Goal: Task Accomplishment & Management: Manage account settings

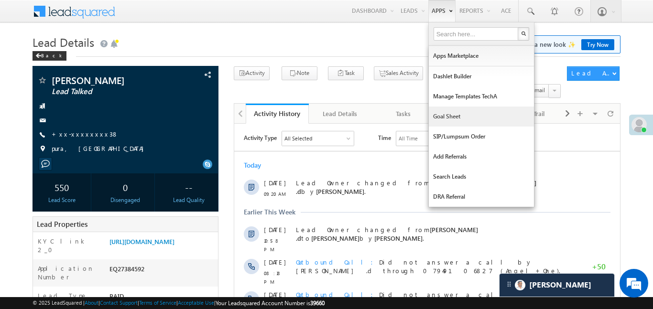
click at [466, 121] on link "Goal Sheet" at bounding box center [481, 117] width 105 height 20
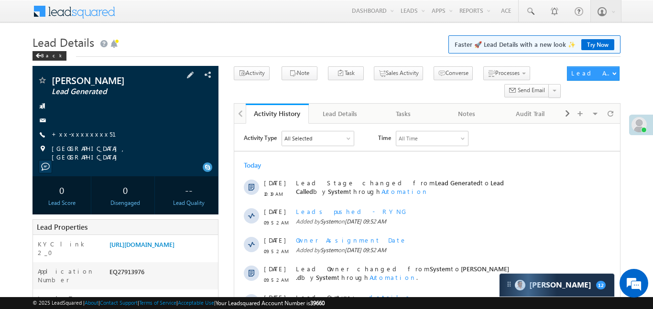
click at [81, 128] on div "dipendra bajiya Lead Generated +xx-xxxxxxxx51" at bounding box center [125, 118] width 176 height 86
click at [84, 131] on link "+xx-xxxxxxxx51" at bounding box center [90, 134] width 76 height 8
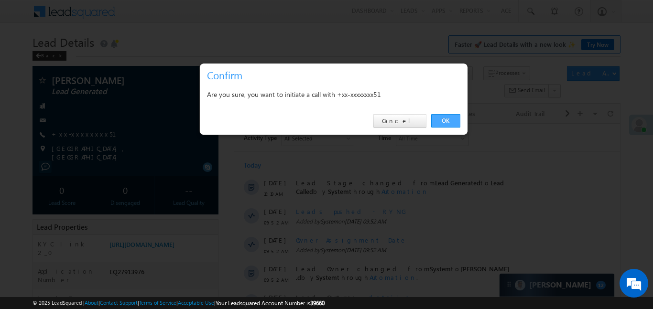
click at [452, 122] on link "OK" at bounding box center [445, 120] width 29 height 13
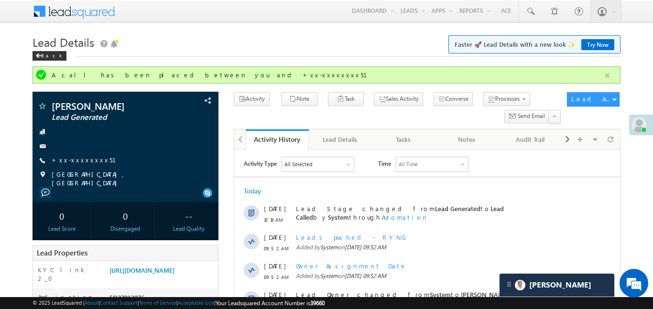
drag, startPoint x: 613, startPoint y: 73, endPoint x: 609, endPoint y: 74, distance: 4.9
click at [612, 73] on div "A call has been placed between you and +xx-xxxxxxxx51" at bounding box center [325, 74] width 587 height 17
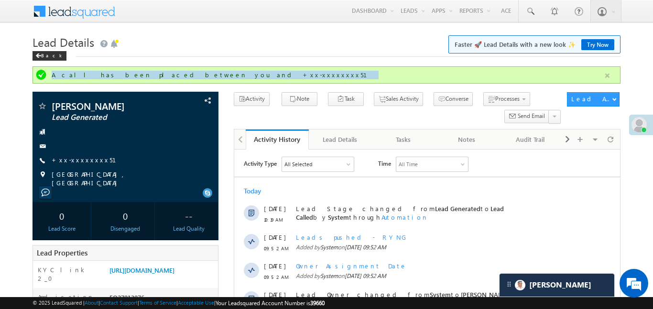
click at [606, 75] on button "button" at bounding box center [607, 76] width 12 height 12
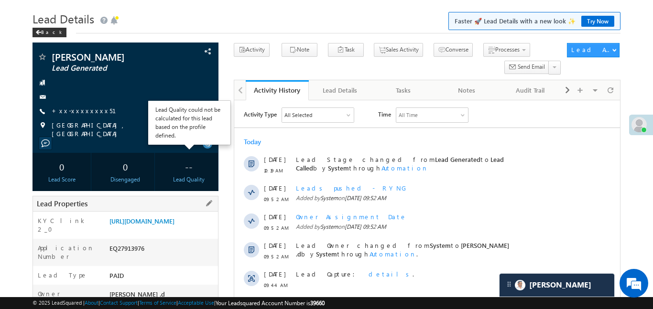
scroll to position [30, 0]
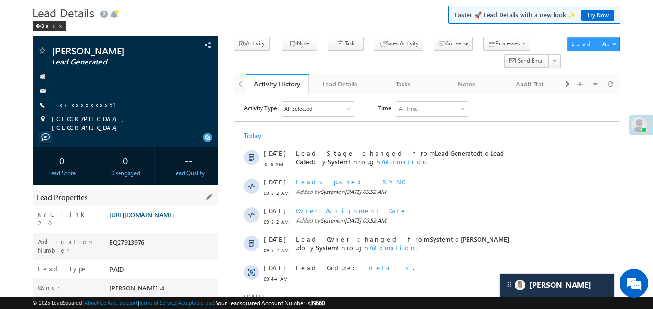
click at [164, 219] on link "[URL][DOMAIN_NAME]" at bounding box center [141, 215] width 65 height 8
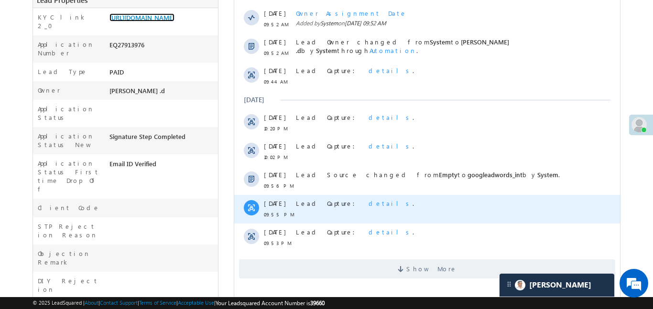
scroll to position [227, 0]
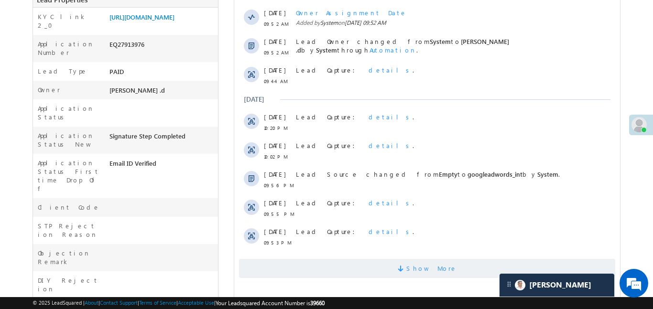
click at [317, 271] on span "Show More" at bounding box center [426, 268] width 376 height 19
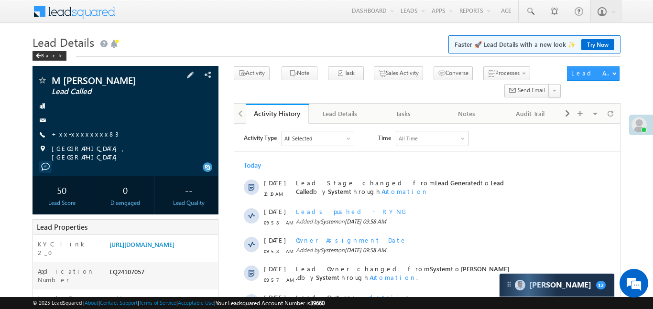
click at [79, 138] on span "+xx-xxxxxxxx83" at bounding box center [85, 135] width 67 height 10
click at [79, 136] on link "+xx-xxxxxxxx83" at bounding box center [85, 134] width 67 height 8
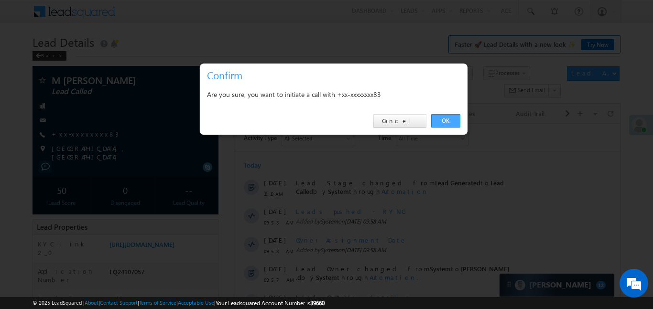
click at [439, 120] on link "OK" at bounding box center [445, 120] width 29 height 13
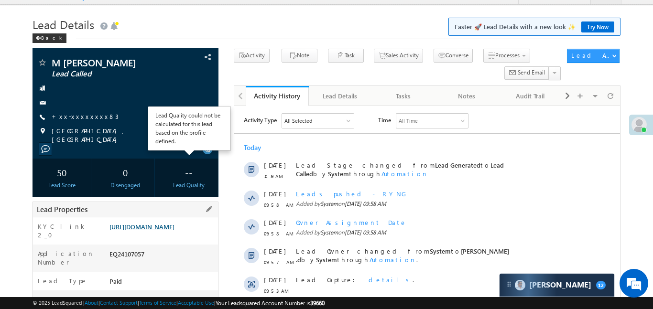
scroll to position [83, 0]
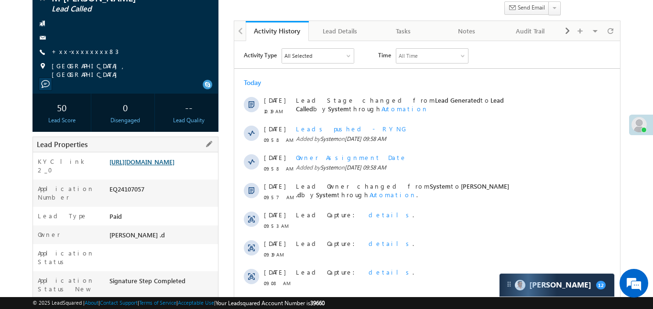
click at [174, 166] on link "https://angelbroking1-pk3em7sa.customui-test.leadsquared.com?leadId=2e5278fb-a0…" at bounding box center [141, 162] width 65 height 8
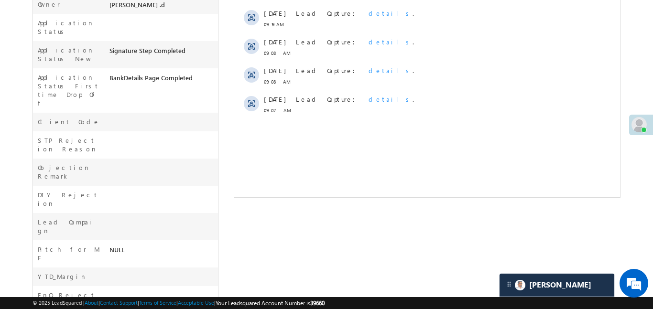
scroll to position [333, 0]
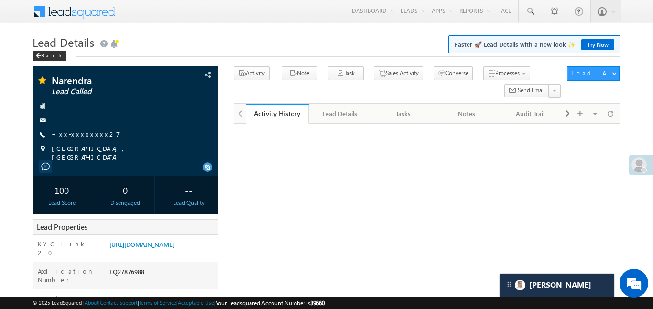
click at [0, 0] on link "My Favourite Reports" at bounding box center [0, 0] width 0 height 0
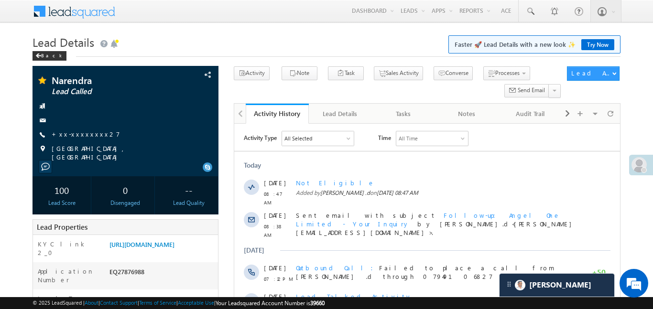
click at [0, 0] on link "My Favourite Reports" at bounding box center [0, 0] width 0 height 0
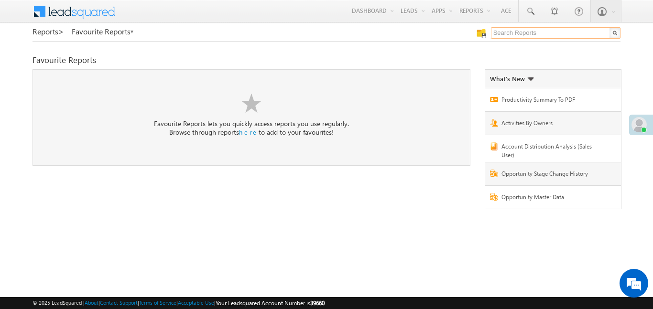
click at [514, 32] on input "text" at bounding box center [555, 32] width 129 height 11
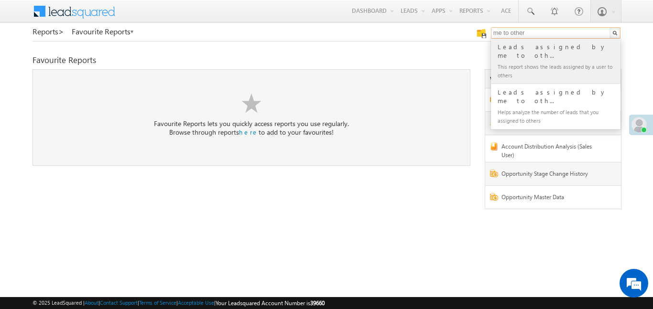
type input "me to other"
click at [519, 49] on div "Leads assigned by me to oth..." at bounding box center [559, 51] width 128 height 19
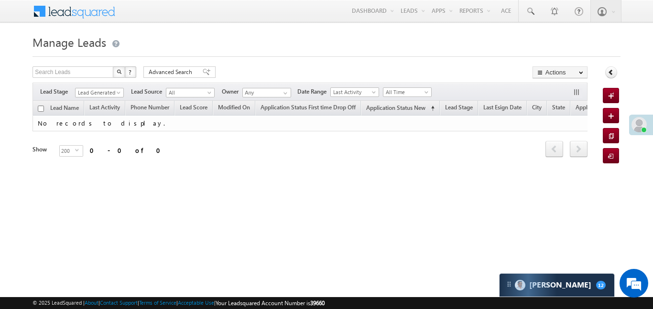
click at [423, 98] on div "Filters Lead Stage Lead Generated Lead Generated Lead Source All All Owner Any …" at bounding box center [309, 92] width 554 height 18
click at [411, 93] on span "All Time" at bounding box center [405, 92] width 45 height 9
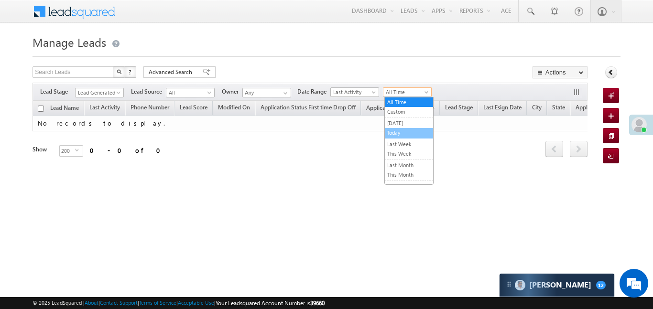
click at [405, 132] on link "Today" at bounding box center [409, 133] width 48 height 9
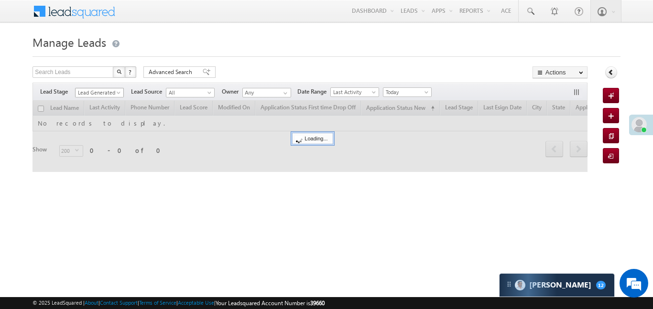
click at [109, 95] on span "Lead Generated" at bounding box center [97, 92] width 45 height 9
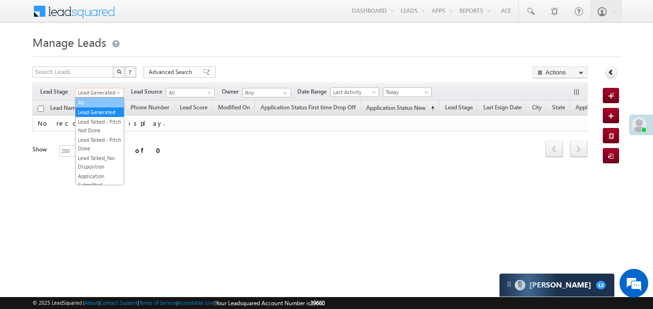
click at [106, 101] on link "All" at bounding box center [99, 102] width 48 height 9
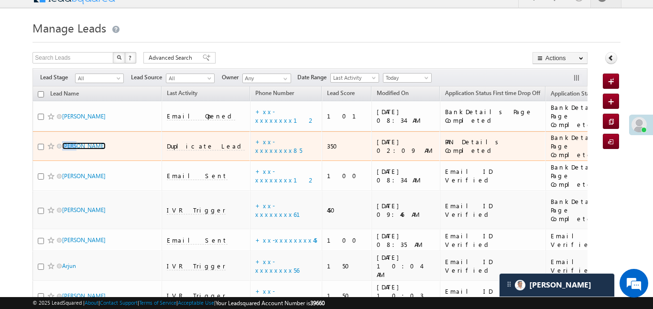
scroll to position [15, 0]
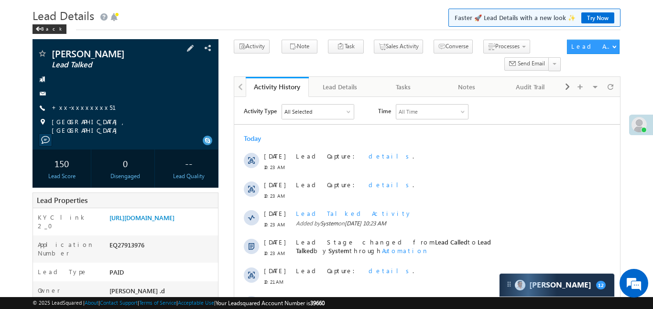
click at [84, 119] on span "[GEOGRAPHIC_DATA], [GEOGRAPHIC_DATA]" at bounding box center [127, 126] width 150 height 17
click at [80, 111] on span "+xx-xxxxxxxx51" at bounding box center [90, 108] width 76 height 10
click at [85, 106] on link "+xx-xxxxxxxx51" at bounding box center [90, 107] width 76 height 8
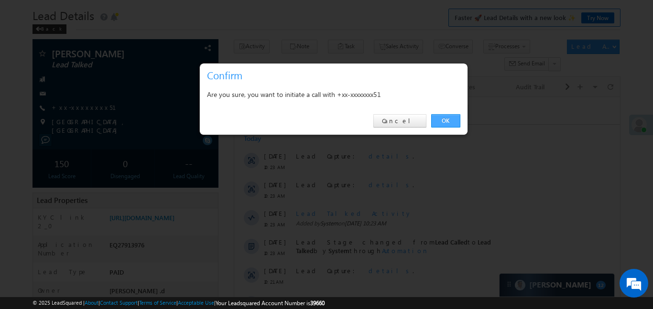
click at [452, 118] on link "OK" at bounding box center [445, 120] width 29 height 13
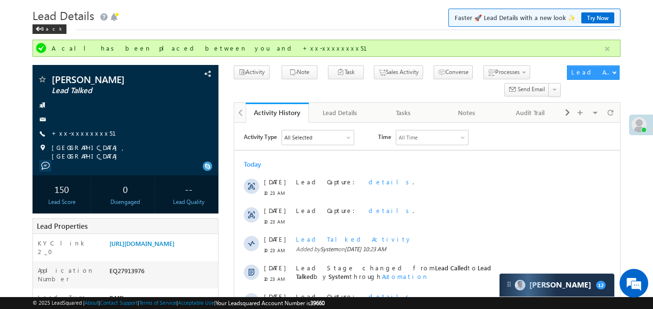
click at [602, 49] on button "button" at bounding box center [607, 49] width 12 height 12
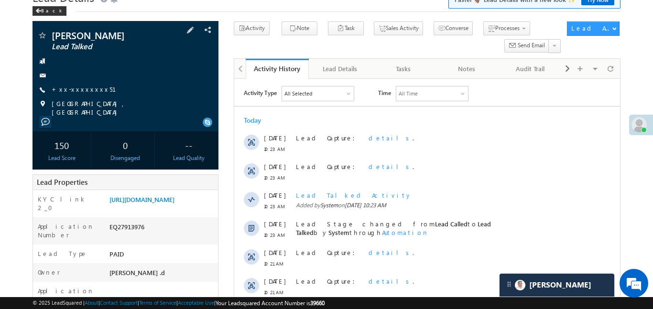
scroll to position [148, 0]
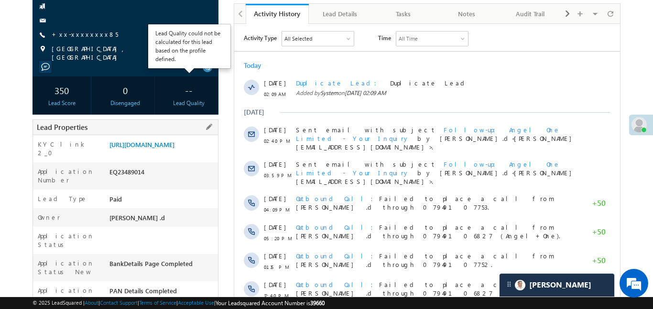
scroll to position [114, 0]
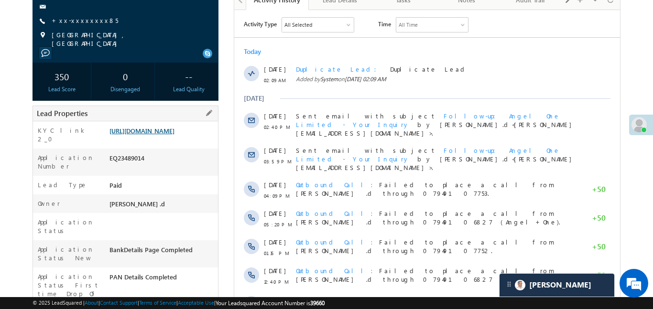
click at [170, 135] on link "https://angelbroking1-pk3em7sa.customui-test.leadsquared.com?leadId=2ec943cd-4d…" at bounding box center [141, 131] width 65 height 8
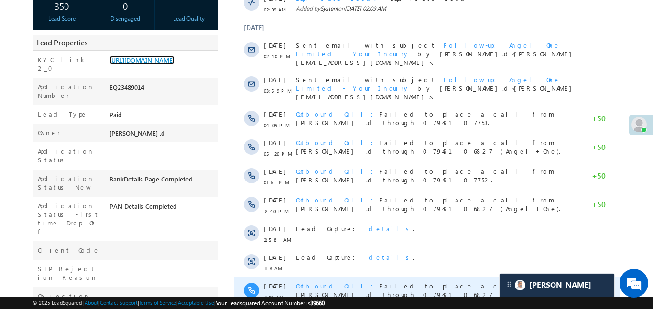
scroll to position [308, 0]
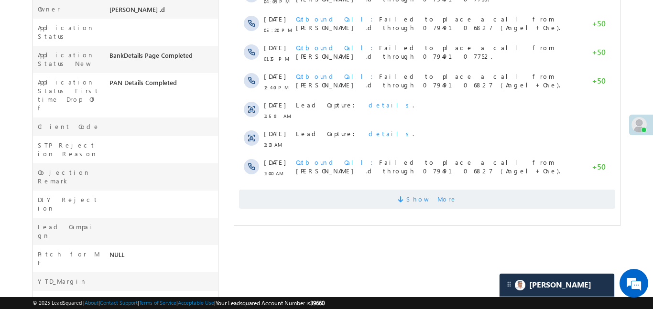
click at [384, 190] on span "Show More" at bounding box center [426, 199] width 376 height 19
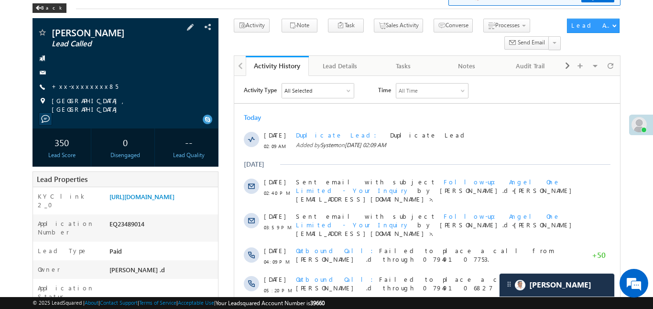
scroll to position [0, 0]
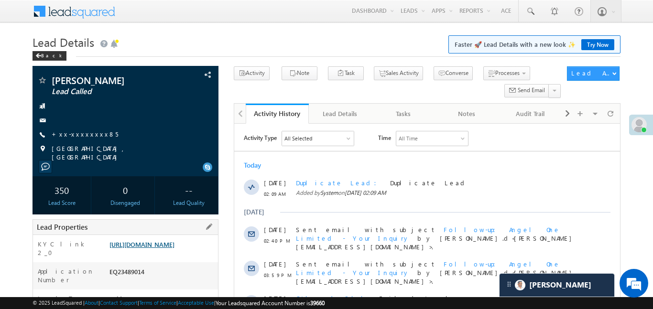
click at [172, 248] on link "https://angelbroking1-pk3em7sa.customui-test.leadsquared.com?leadId=2ec943cd-4d…" at bounding box center [141, 244] width 65 height 8
click at [147, 248] on link "https://angelbroking1-pk3em7sa.customui-test.leadsquared.com?leadId=2ec943cd-4d…" at bounding box center [141, 244] width 65 height 8
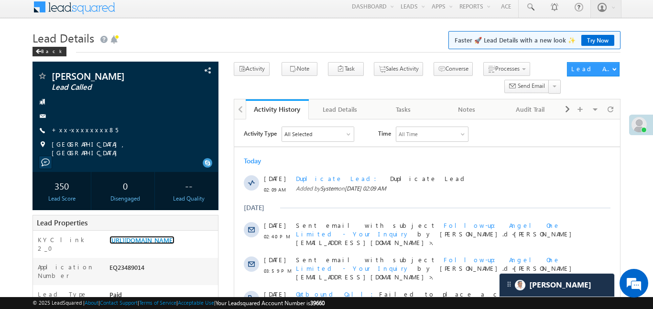
scroll to position [9, 0]
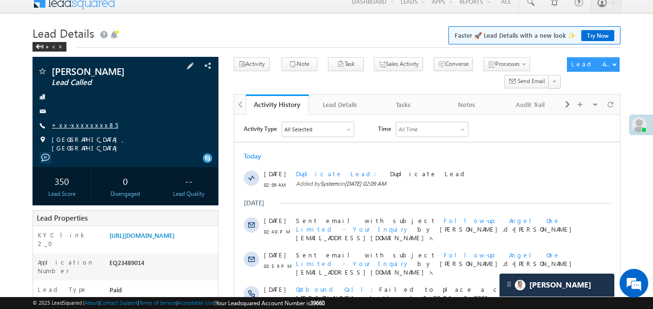
click at [84, 124] on link "+xx-xxxxxxxx85" at bounding box center [85, 125] width 66 height 8
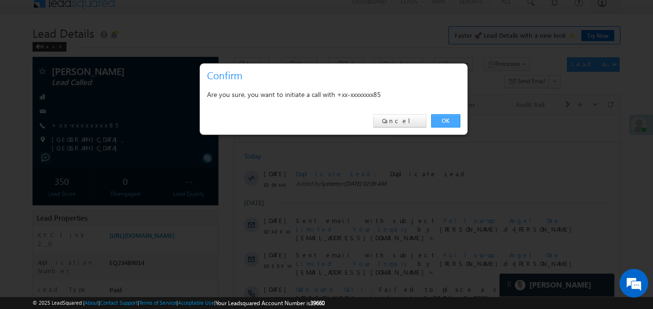
drag, startPoint x: 439, startPoint y: 118, endPoint x: 199, endPoint y: 4, distance: 265.2
click at [439, 118] on link "OK" at bounding box center [445, 120] width 29 height 13
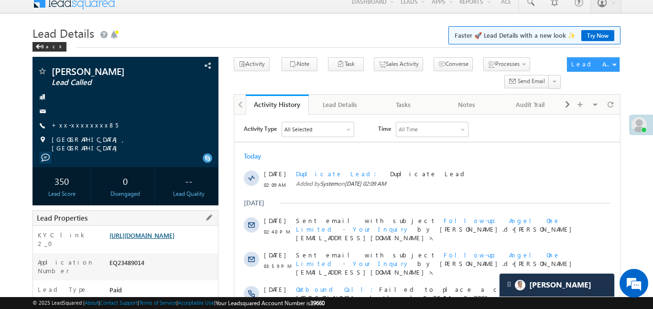
click at [174, 233] on link "https://angelbroking1-pk3em7sa.customui-test.leadsquared.com?leadId=2ec943cd-4d…" at bounding box center [141, 235] width 65 height 8
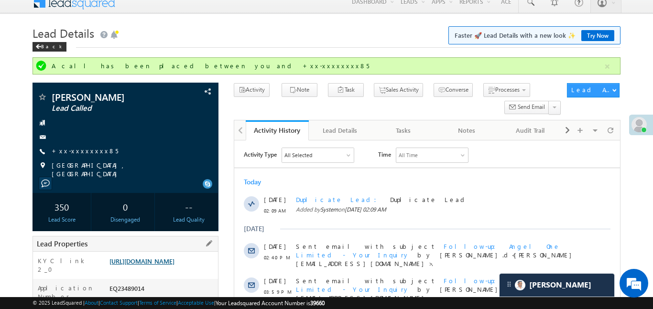
click at [163, 260] on link "https://angelbroking1-pk3em7sa.customui-test.leadsquared.com?leadId=2ec943cd-4d…" at bounding box center [141, 261] width 65 height 8
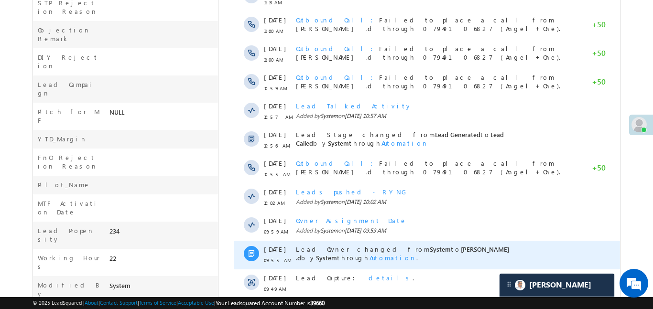
scroll to position [549, 0]
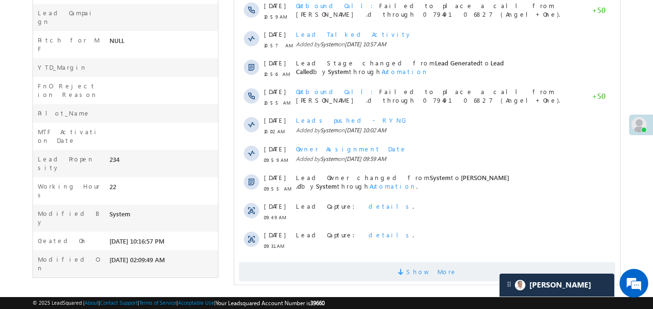
click at [406, 269] on span at bounding box center [401, 273] width 9 height 9
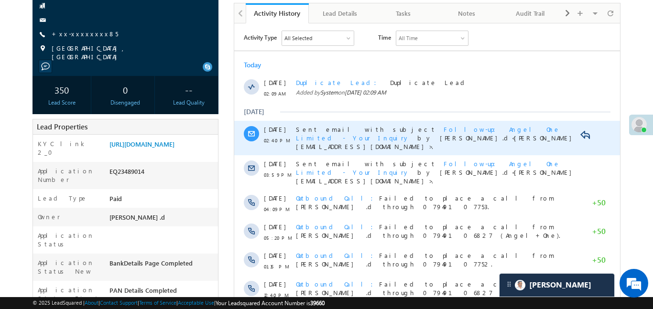
scroll to position [104, 0]
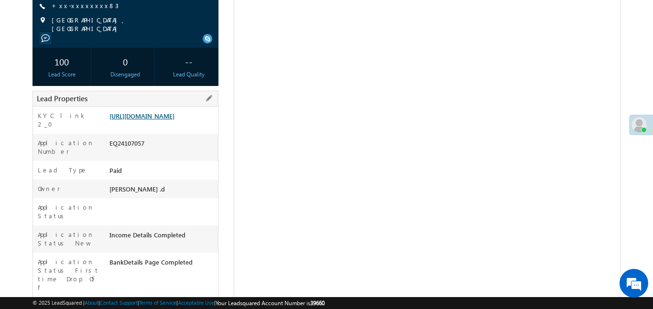
scroll to position [129, 0]
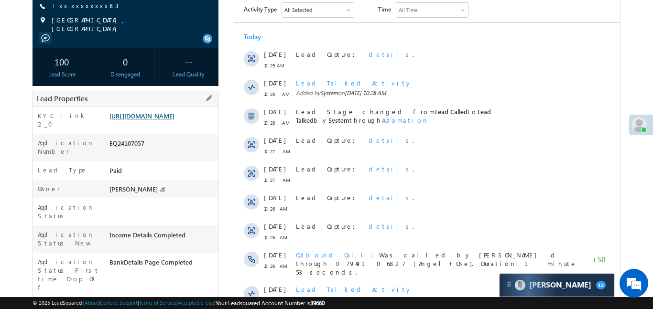
click at [174, 120] on link "https://angelbroking1-pk3em7sa.customui-test.leadsquared.com?leadId=2e5278fb-a0…" at bounding box center [141, 116] width 65 height 8
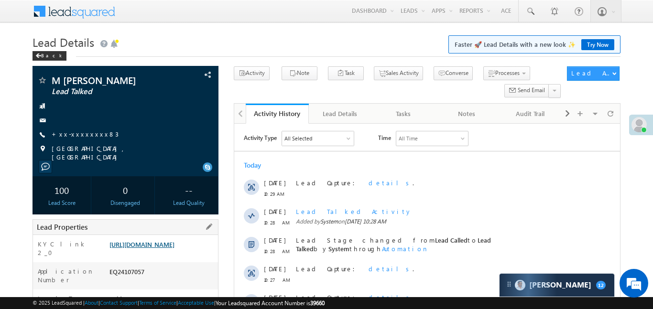
click at [174, 248] on link "[URL][DOMAIN_NAME]" at bounding box center [141, 244] width 65 height 8
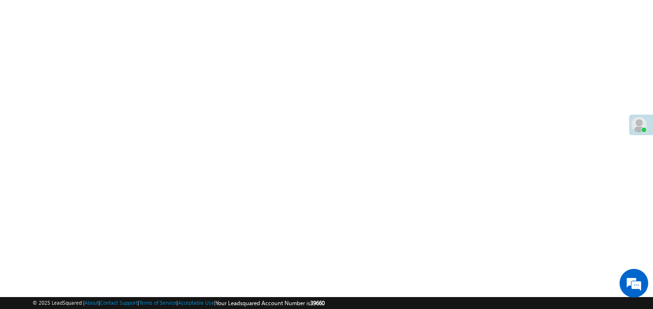
scroll to position [89, 0]
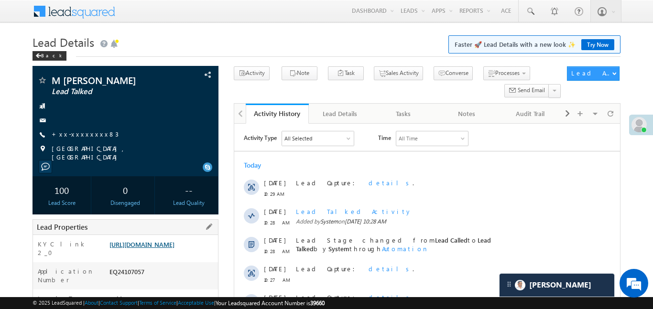
click at [174, 248] on link "https://angelbroking1-pk3em7sa.customui-test.leadsquared.com?leadId=2e5278fb-a0…" at bounding box center [141, 244] width 65 height 8
click at [155, 248] on link "[URL][DOMAIN_NAME]" at bounding box center [141, 244] width 65 height 8
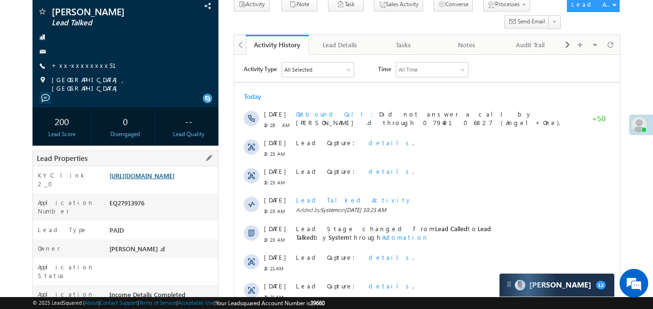
click at [161, 178] on link "https://angelbroking1-pk3em7sa.customui-test.leadsquared.com?leadId=833f8af2-df…" at bounding box center [141, 176] width 65 height 8
click at [148, 180] on link "https://angelbroking1-pk3em7sa.customui-test.leadsquared.com?leadId=833f8af2-df…" at bounding box center [141, 176] width 65 height 8
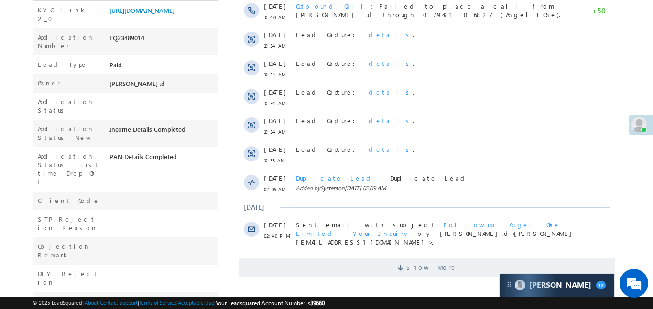
scroll to position [6, 0]
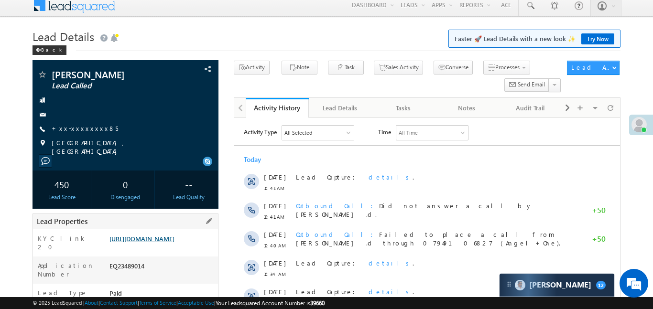
click at [174, 243] on link "https://angelbroking1-pk3em7sa.customui-test.leadsquared.com?leadId=2ec943cd-4d…" at bounding box center [141, 239] width 65 height 8
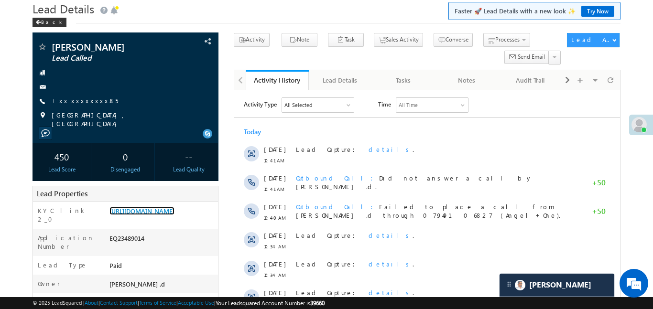
scroll to position [34, 0]
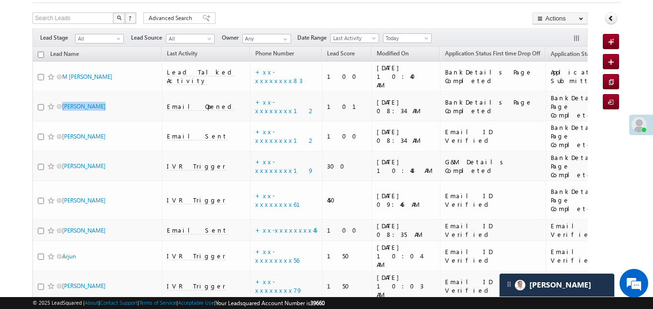
click at [492, 13] on div "Search Leads X ? 109 results found Advanced Search Advanced Search Advanced sea…" at bounding box center [309, 19] width 555 height 14
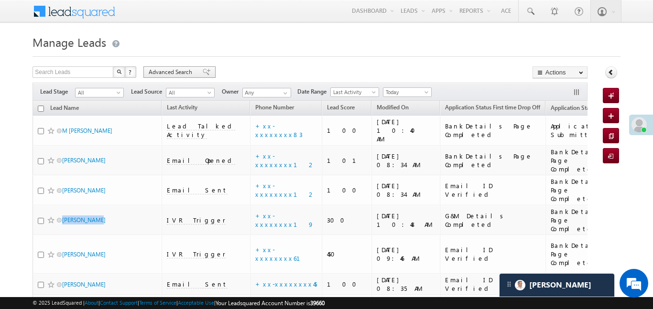
click at [162, 72] on span "Advanced Search" at bounding box center [172, 72] width 46 height 9
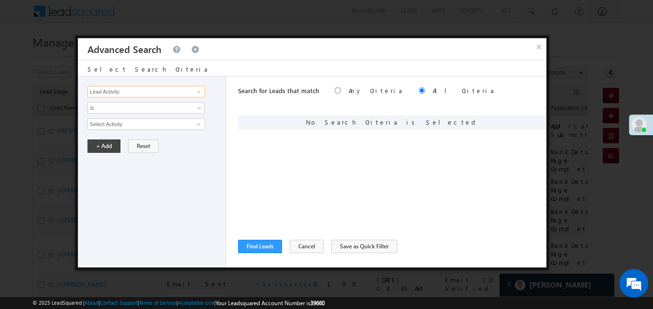
click at [139, 91] on input "Lead Activity" at bounding box center [146, 91] width 118 height 11
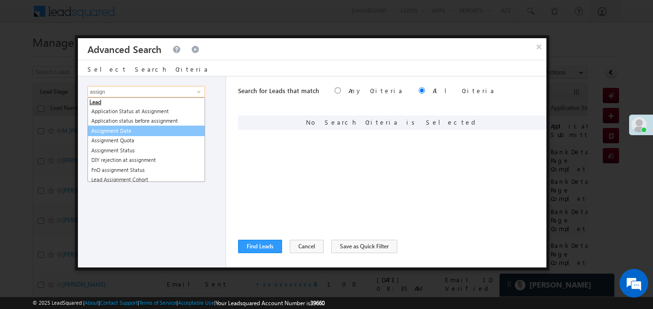
drag, startPoint x: 130, startPoint y: 136, endPoint x: 131, endPoint y: 129, distance: 6.4
click at [131, 129] on ul "Lead Application Status at Assignment Application status before assignment Assi…" at bounding box center [146, 139] width 118 height 85
click at [132, 130] on link "Assignment Date" at bounding box center [146, 131] width 118 height 11
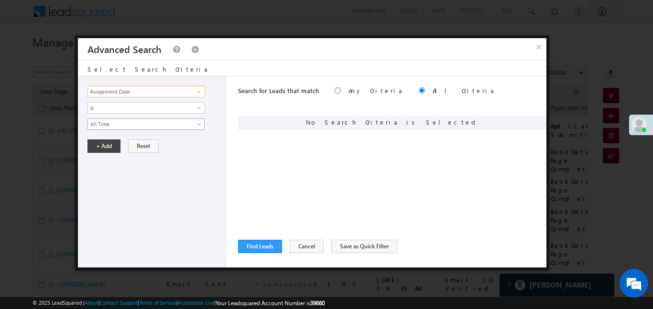
type input "Assignment Date"
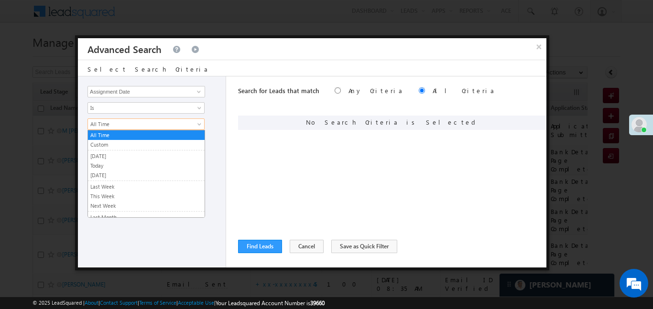
click at [119, 120] on span "All Time" at bounding box center [140, 124] width 104 height 9
click at [103, 166] on link "Today" at bounding box center [146, 165] width 117 height 9
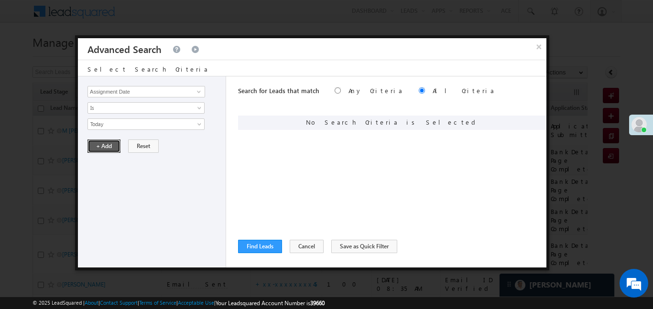
click at [100, 144] on button "+ Add" at bounding box center [103, 145] width 33 height 13
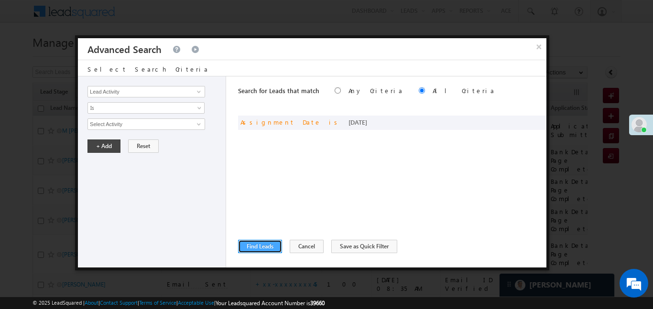
click at [267, 249] on button "Find Leads" at bounding box center [260, 246] width 44 height 13
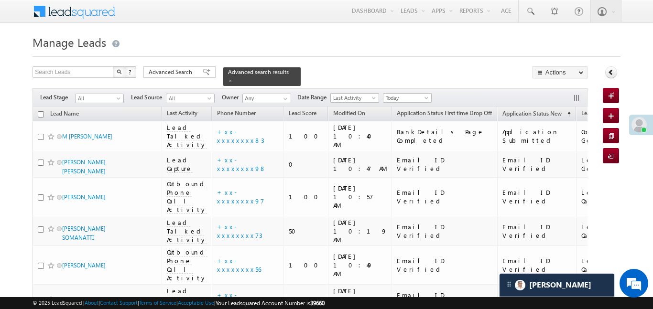
click at [406, 88] on div "Filters Lead Stage All All Lead Source All All Owner Any Any Date Range Go 28/0…" at bounding box center [309, 97] width 554 height 18
click at [406, 94] on span "Today" at bounding box center [405, 98] width 45 height 9
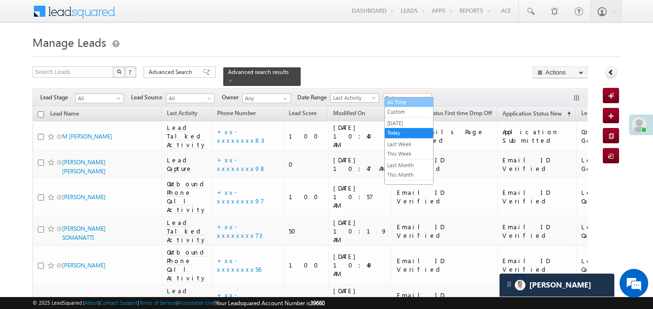
click at [404, 101] on link "All Time" at bounding box center [409, 102] width 48 height 9
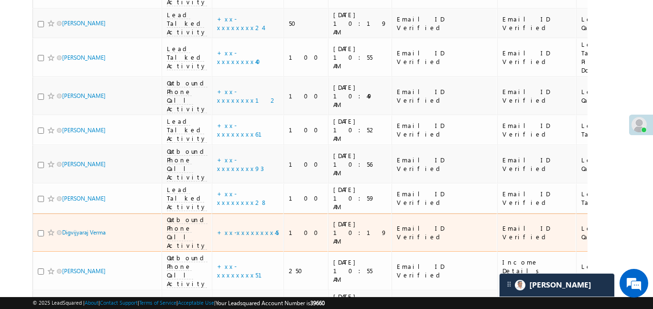
scroll to position [271, 0]
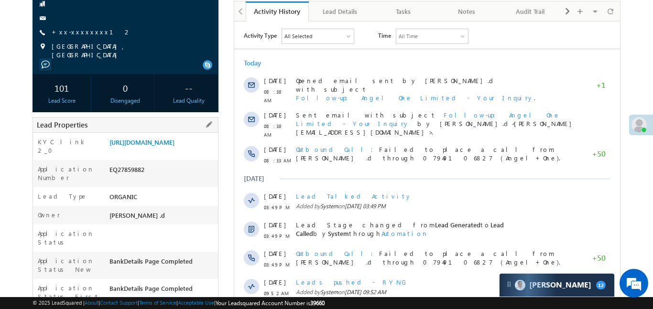
scroll to position [118, 0]
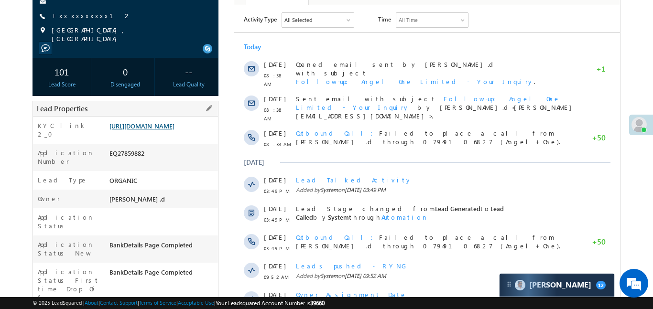
click at [172, 130] on link "[URL][DOMAIN_NAME]" at bounding box center [141, 126] width 65 height 8
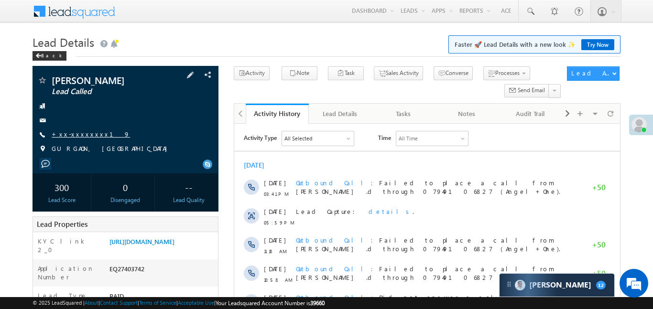
click at [85, 137] on link "+xx-xxxxxxxx19" at bounding box center [91, 134] width 78 height 8
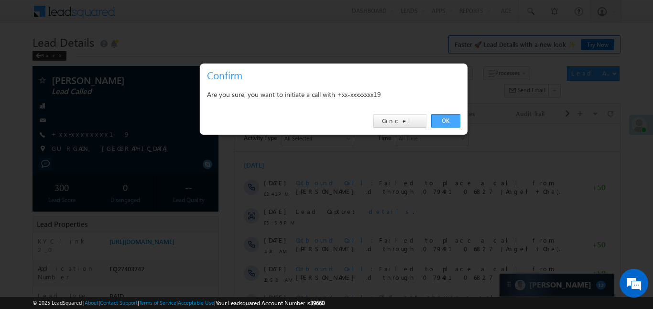
click at [440, 124] on link "OK" at bounding box center [445, 120] width 29 height 13
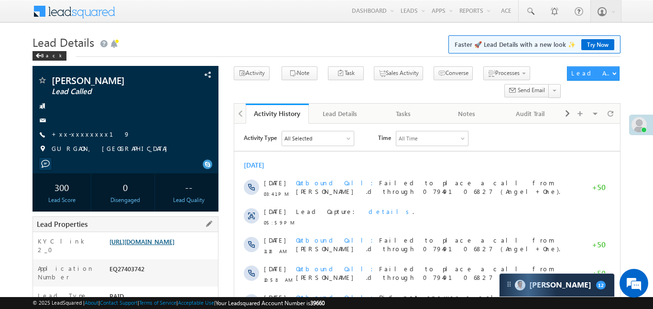
click at [174, 246] on link "https://angelbroking1-pk3em7sa.customui-test.leadsquared.com?leadId=56508cc0-37…" at bounding box center [141, 241] width 65 height 8
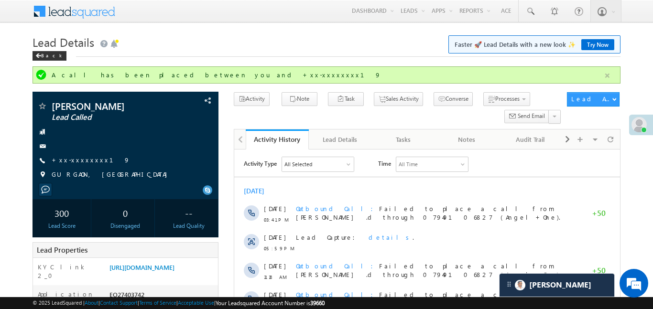
click at [611, 72] on button "button" at bounding box center [607, 76] width 12 height 12
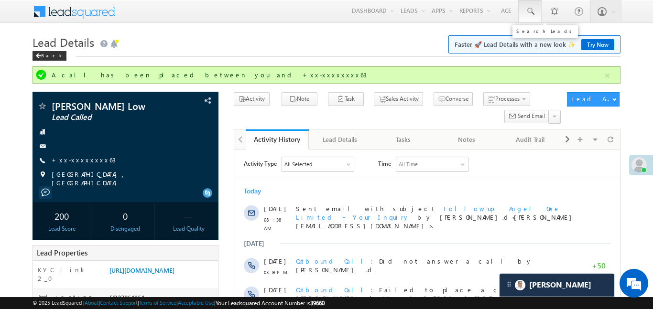
click at [531, 10] on span at bounding box center [530, 12] width 10 height 10
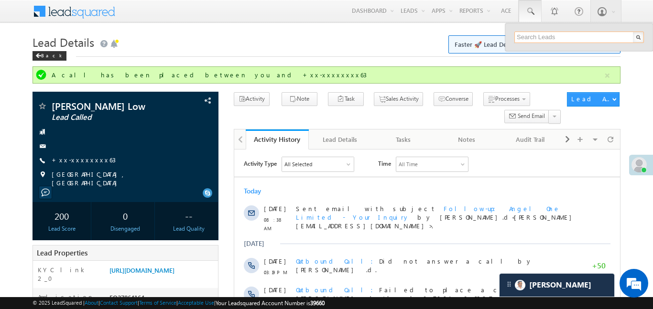
paste input "EQ27923559"
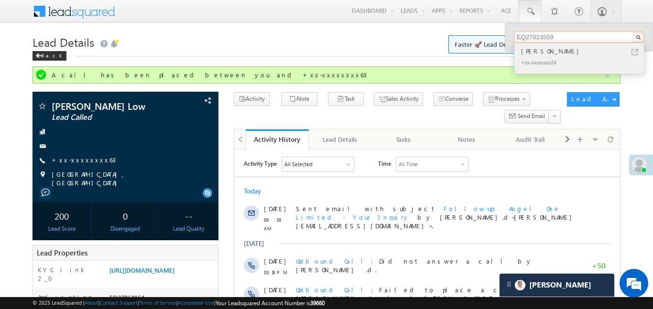
type input "EQ27923559"
click at [540, 54] on div "[PERSON_NAME]" at bounding box center [583, 51] width 128 height 11
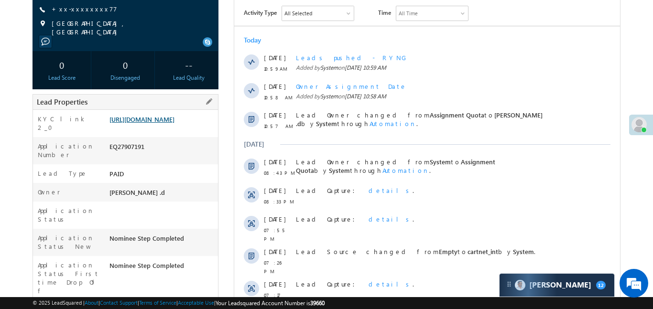
click at [174, 118] on link "[URL][DOMAIN_NAME]" at bounding box center [141, 119] width 65 height 8
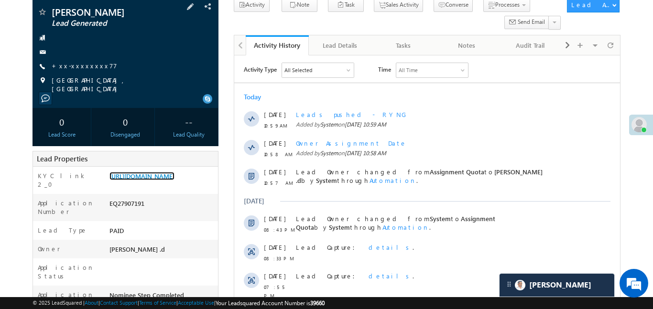
scroll to position [67, 0]
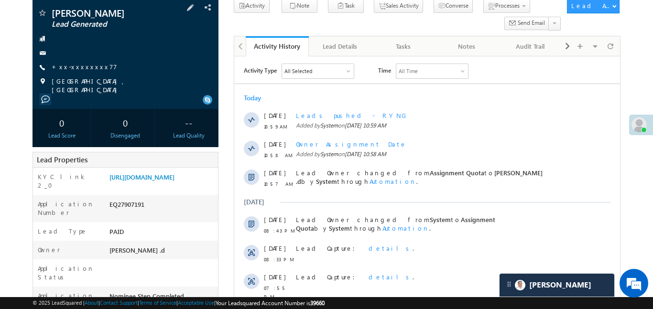
click at [87, 75] on div "[PERSON_NAME] Lead Generated +xx-xxxxxxxx77" at bounding box center [125, 51] width 176 height 86
click at [85, 66] on link "+xx-xxxxxxxx77" at bounding box center [84, 67] width 65 height 8
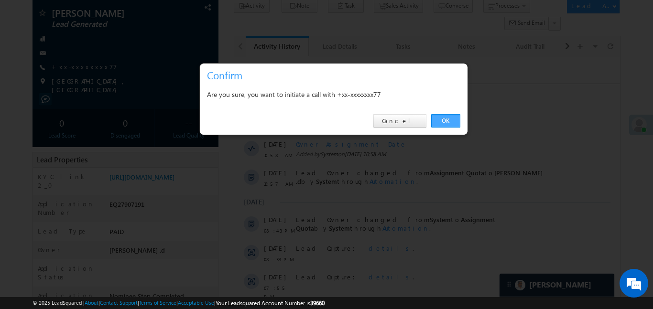
click at [440, 122] on link "OK" at bounding box center [445, 120] width 29 height 13
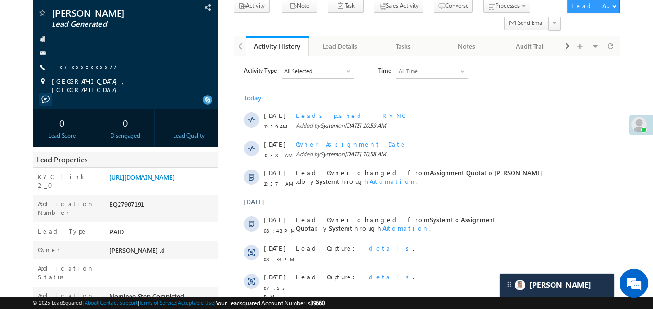
scroll to position [93, 0]
click at [163, 181] on link "https://angelbroking1-pk3em7sa.customui-test.leadsquared.com?leadId=7cb46c6c-5a…" at bounding box center [141, 177] width 65 height 8
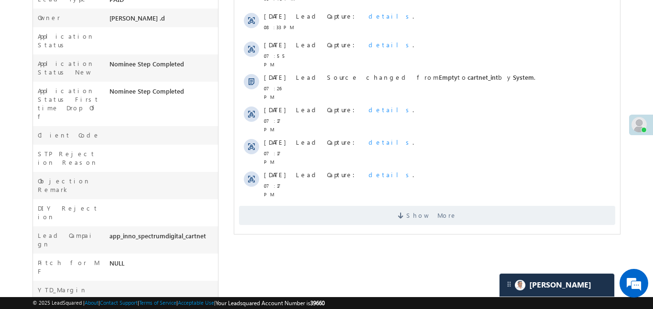
scroll to position [328, 0]
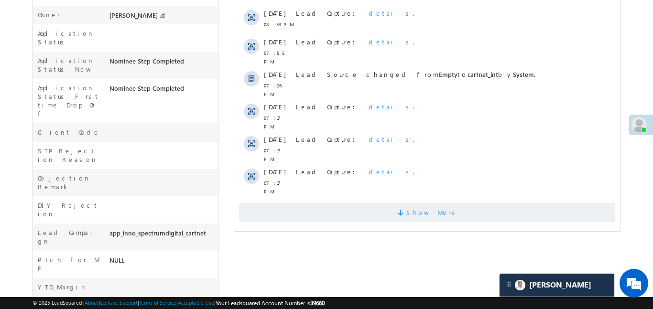
click at [382, 203] on span "Show More" at bounding box center [426, 212] width 376 height 19
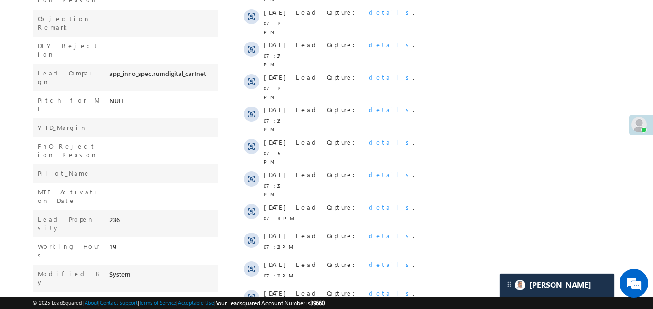
scroll to position [484, 0]
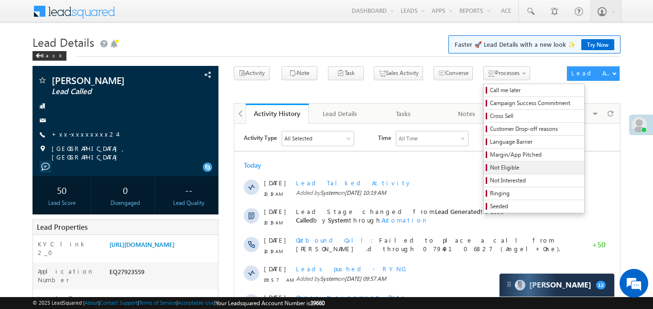
click at [496, 171] on span "Not Eligible" at bounding box center [535, 167] width 91 height 9
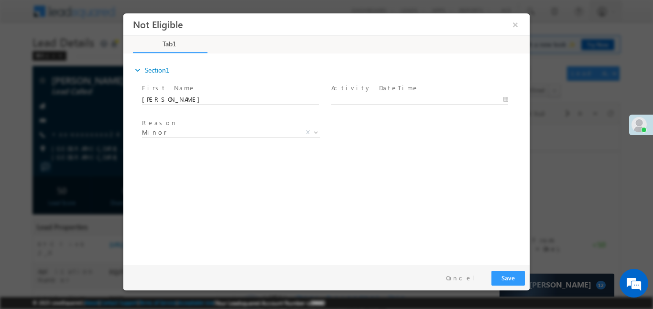
click at [403, 90] on span "Activity DateTime *" at bounding box center [419, 88] width 176 height 11
type input "[DATE] 11:04 AM"
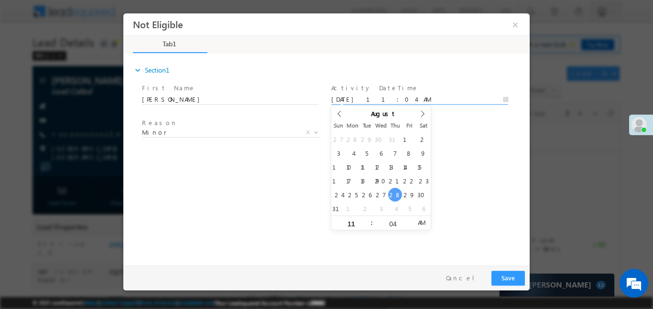
click at [401, 97] on input "[DATE] 11:04 AM" at bounding box center [419, 100] width 177 height 10
drag, startPoint x: 400, startPoint y: 188, endPoint x: 395, endPoint y: 190, distance: 5.9
click at [395, 190] on div "27 28 29 30 31 1 2 3 4 5 6 7 8 9 10 11 12 13 14 15 16 17 18 19 20 21 22 23 24 2…" at bounding box center [380, 173] width 99 height 83
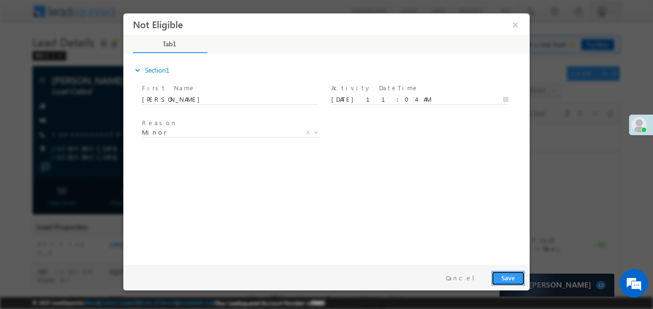
click at [517, 282] on button "Save" at bounding box center [507, 277] width 33 height 15
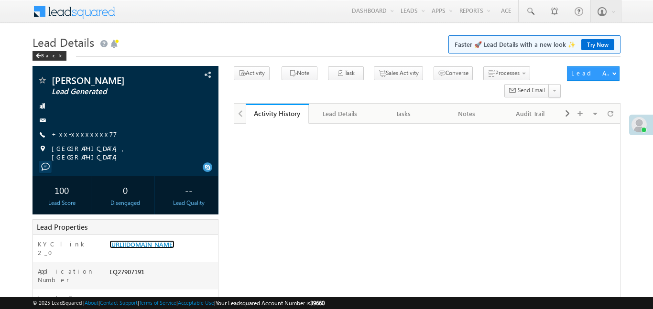
scroll to position [210, 0]
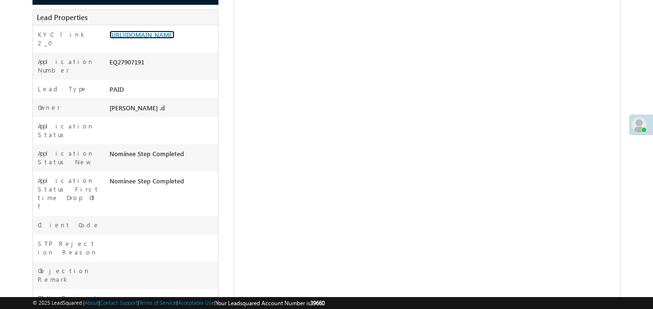
click at [159, 39] on link "https://angelbroking1-pk3em7sa.customui-test.leadsquared.com?leadId=7cb46c6c-5a…" at bounding box center [141, 35] width 65 height 8
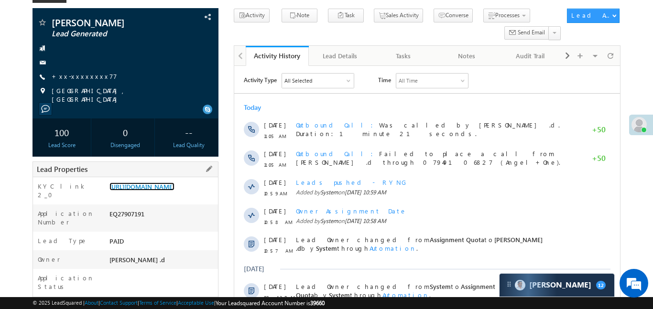
scroll to position [0, 0]
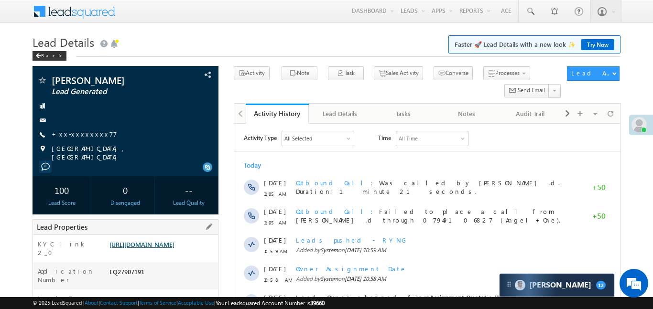
click at [169, 247] on link "https://angelbroking1-pk3em7sa.customui-test.leadsquared.com?leadId=7cb46c6c-5a…" at bounding box center [141, 244] width 65 height 8
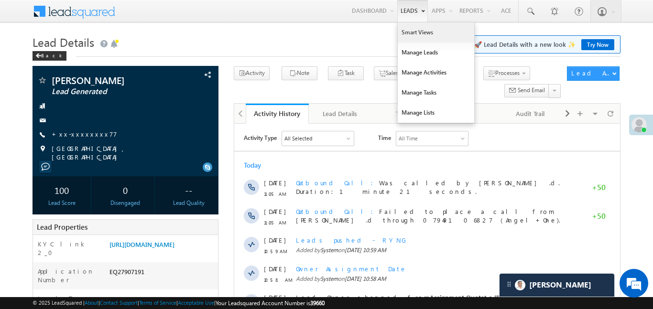
click at [426, 38] on link "Smart Views" at bounding box center [435, 32] width 76 height 20
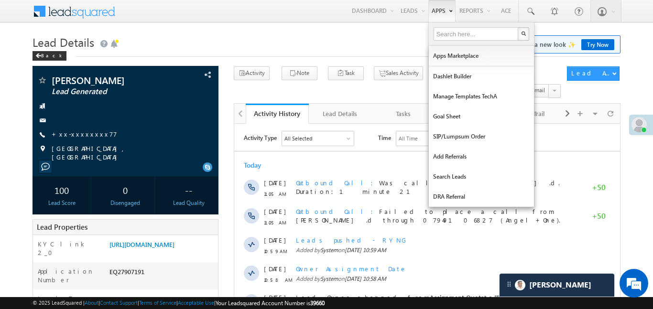
drag, startPoint x: 426, startPoint y: 38, endPoint x: 431, endPoint y: 5, distance: 33.9
click at [0, 0] on link "Smart Views" at bounding box center [0, 0] width 0 height 0
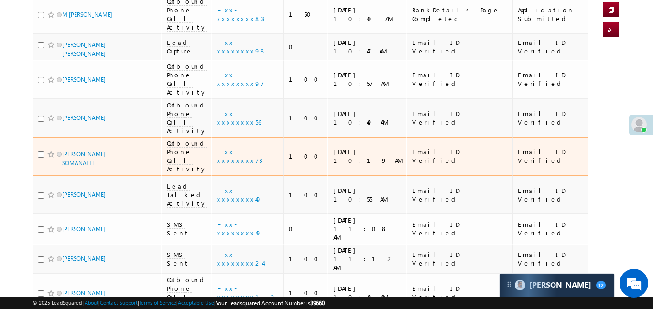
scroll to position [52, 0]
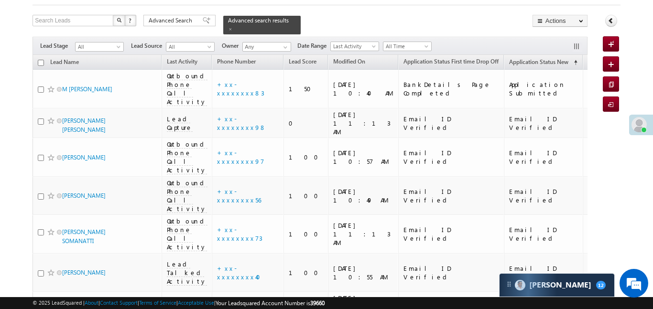
scroll to position [52, 0]
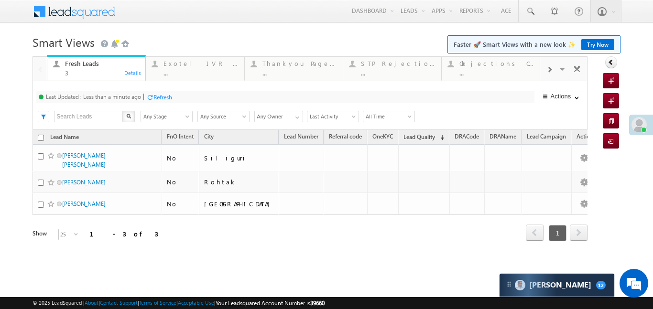
click at [550, 69] on span at bounding box center [549, 70] width 6 height 8
click at [463, 63] on div "Coded Today" at bounding box center [496, 64] width 75 height 8
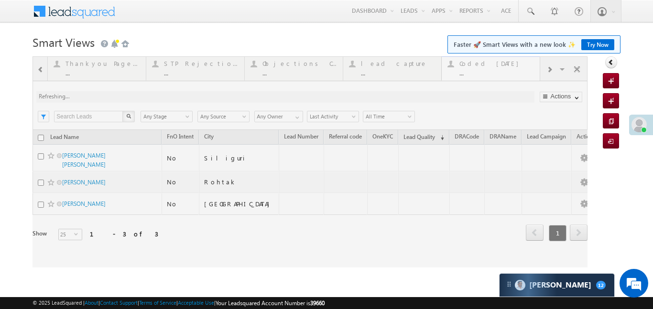
click at [463, 63] on div at bounding box center [309, 161] width 555 height 211
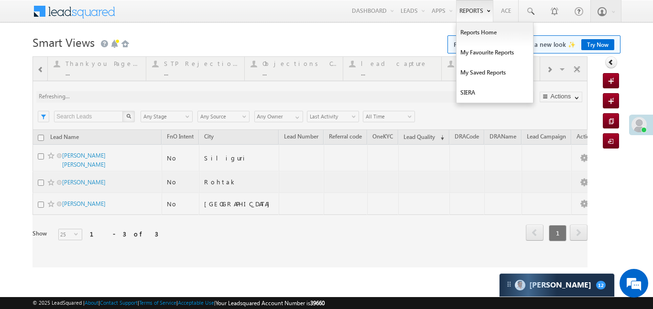
drag, startPoint x: 463, startPoint y: 63, endPoint x: 458, endPoint y: 6, distance: 57.5
click at [462, 63] on div at bounding box center [309, 161] width 555 height 211
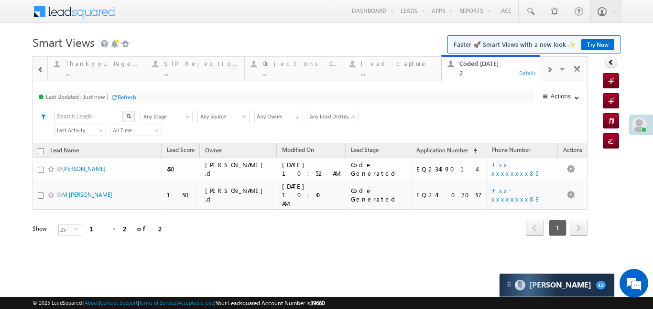
click at [40, 70] on span at bounding box center [40, 70] width 7 height 8
click at [75, 73] on div "3" at bounding box center [102, 72] width 75 height 7
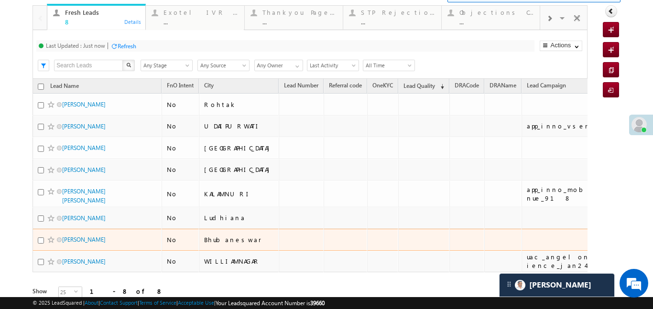
scroll to position [32, 0]
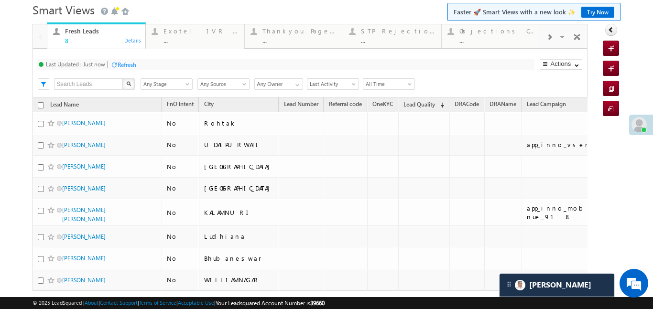
click at [555, 38] on div at bounding box center [549, 36] width 18 height 21
drag, startPoint x: 514, startPoint y: 29, endPoint x: 528, endPoint y: 73, distance: 46.7
click at [554, 32] on div at bounding box center [549, 36] width 18 height 21
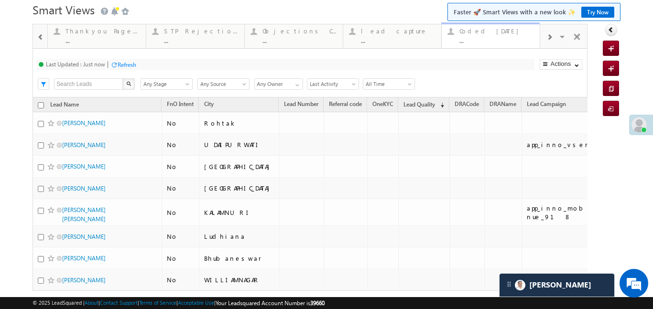
click at [503, 35] on div "Coded Today ..." at bounding box center [496, 34] width 75 height 19
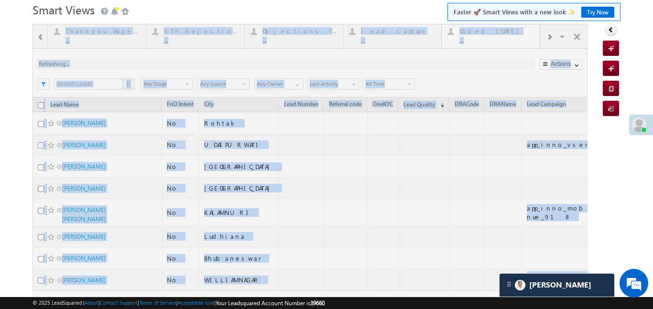
click at [503, 35] on div at bounding box center [309, 184] width 555 height 320
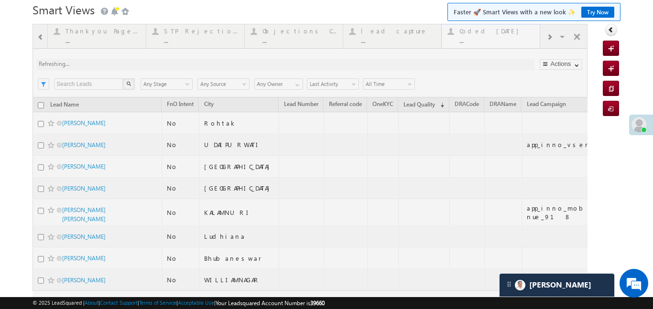
click at [503, 35] on div at bounding box center [309, 184] width 555 height 320
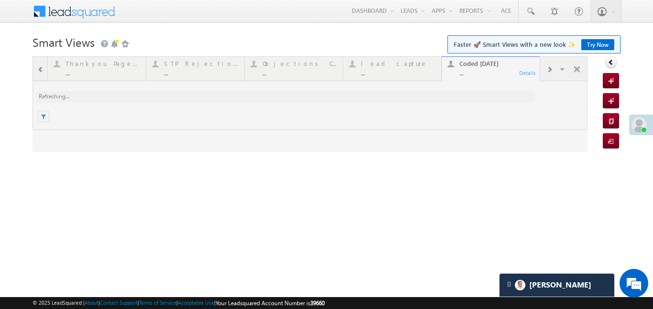
scroll to position [0, 0]
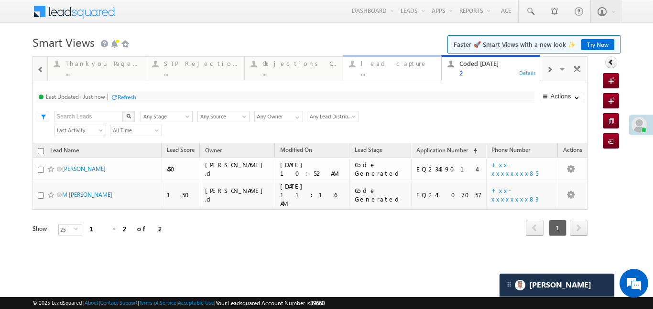
click at [391, 55] on link "lead capture ... Details" at bounding box center [392, 68] width 99 height 26
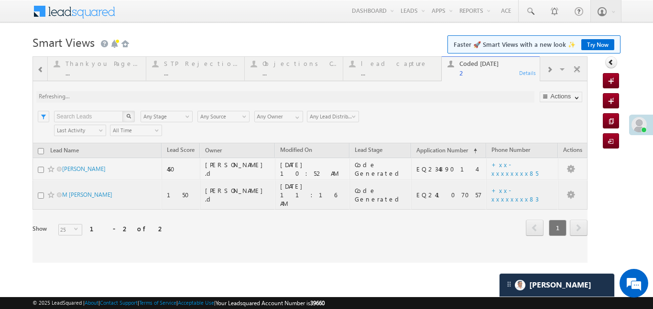
click at [389, 64] on div at bounding box center [309, 159] width 555 height 206
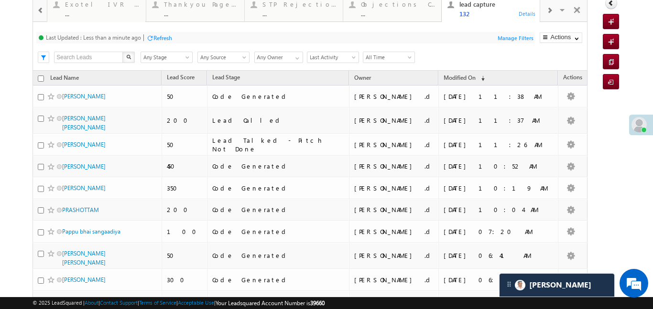
scroll to position [55, 0]
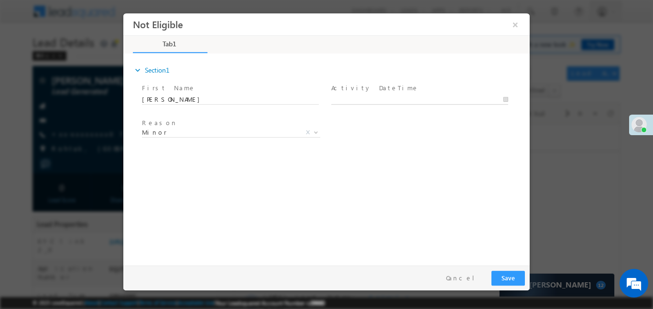
type input "[DATE] 11:20 AM"
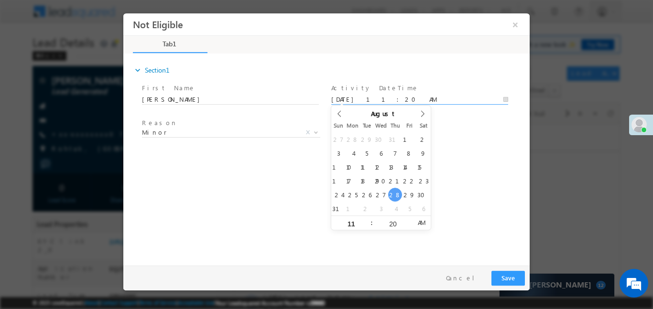
click at [385, 96] on body "Not Eligible ×" at bounding box center [326, 137] width 406 height 248
click at [511, 274] on button "Save" at bounding box center [507, 277] width 33 height 15
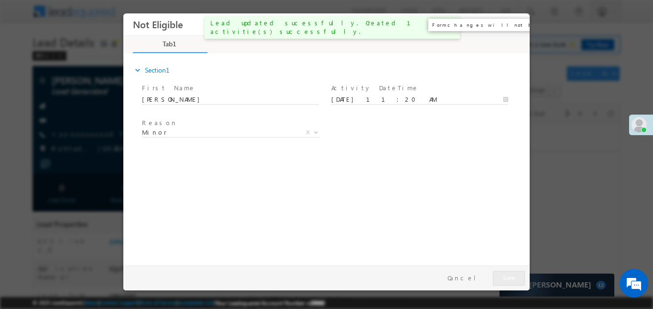
click at [516, 22] on button "×" at bounding box center [515, 24] width 16 height 18
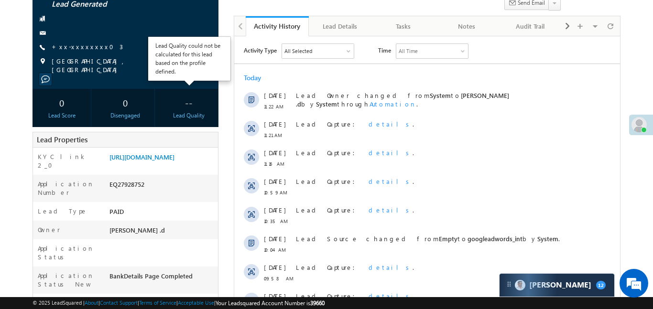
scroll to position [91, 0]
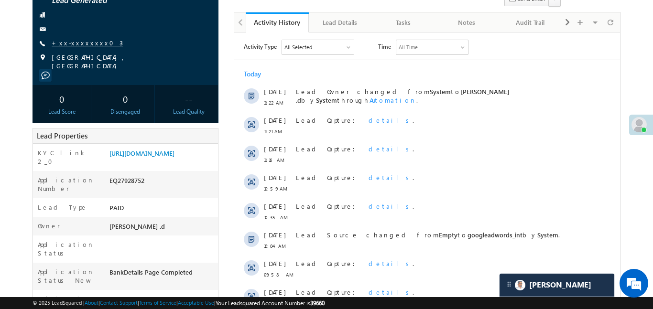
click at [82, 46] on link "+xx-xxxxxxxx03" at bounding box center [87, 43] width 71 height 8
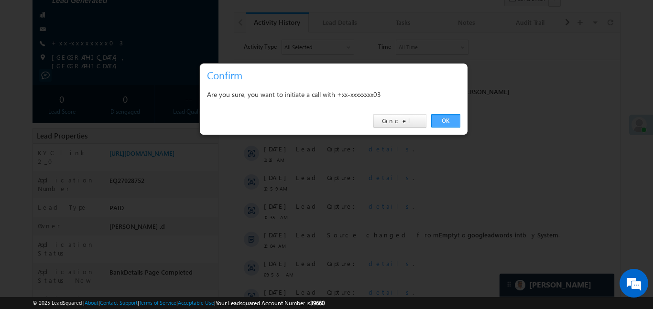
drag, startPoint x: 446, startPoint y: 119, endPoint x: 160, endPoint y: 59, distance: 292.5
click at [446, 119] on link "OK" at bounding box center [445, 120] width 29 height 13
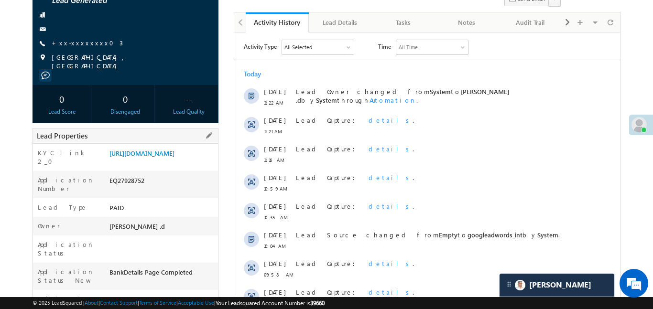
scroll to position [117, 0]
click at [174, 157] on link "https://angelbroking1-pk3em7sa.customui-test.leadsquared.com?leadId=3c719e54-de…" at bounding box center [141, 153] width 65 height 8
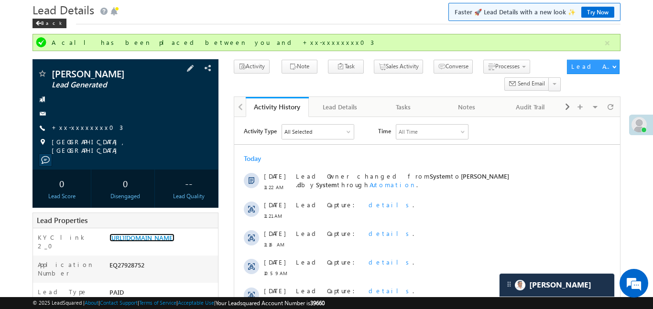
scroll to position [28, 0]
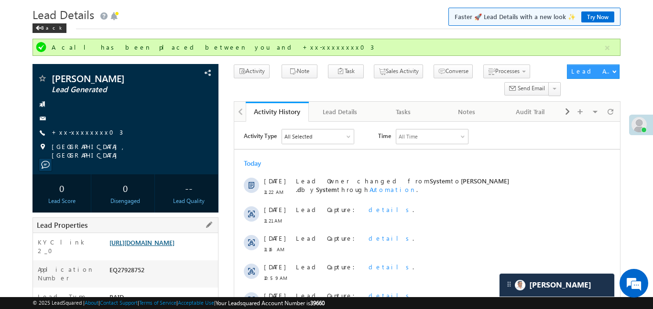
click at [174, 238] on link "https://angelbroking1-pk3em7sa.customui-test.leadsquared.com?leadId=3c719e54-de…" at bounding box center [141, 242] width 65 height 8
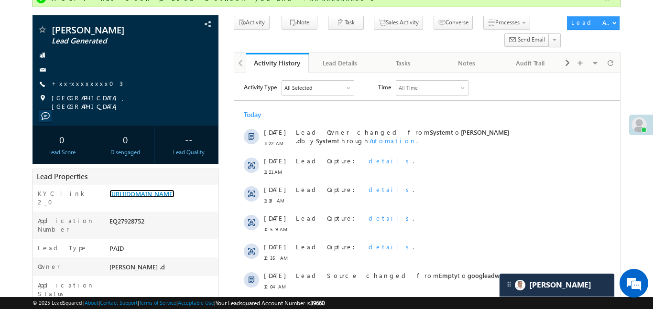
scroll to position [131, 0]
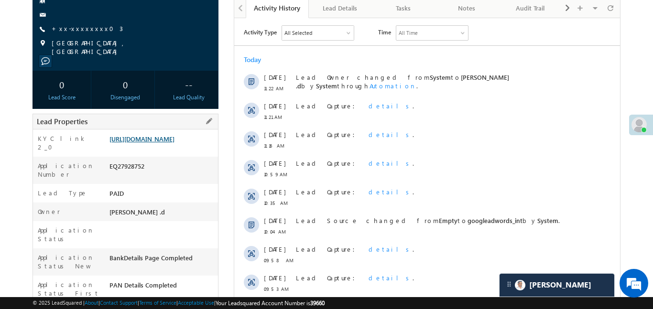
click at [174, 143] on link "https://angelbroking1-pk3em7sa.customui-test.leadsquared.com?leadId=3c719e54-de…" at bounding box center [141, 139] width 65 height 8
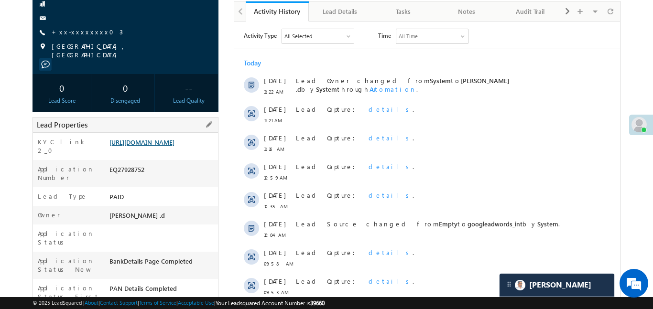
scroll to position [117, 0]
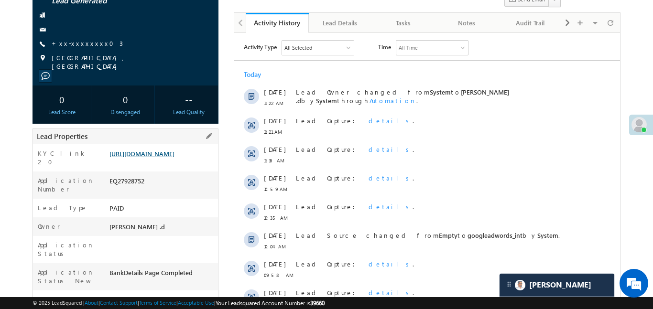
click at [174, 150] on link "https://angelbroking1-pk3em7sa.customui-test.leadsquared.com?leadId=3c719e54-de…" at bounding box center [141, 154] width 65 height 8
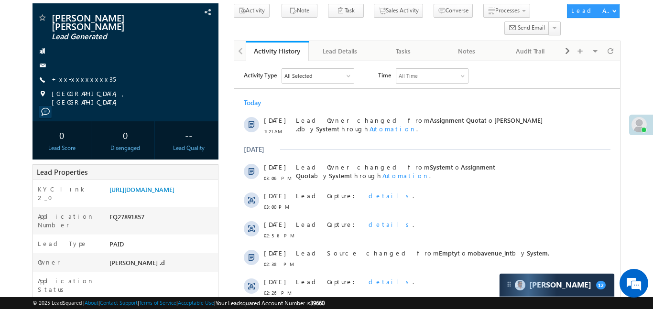
scroll to position [126, 0]
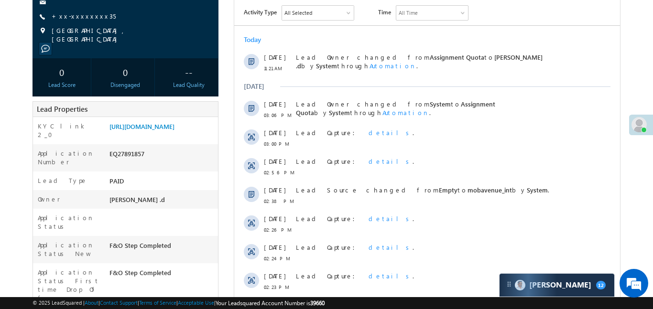
click at [73, 17] on link "+xx-xxxxxxxx35" at bounding box center [84, 16] width 64 height 8
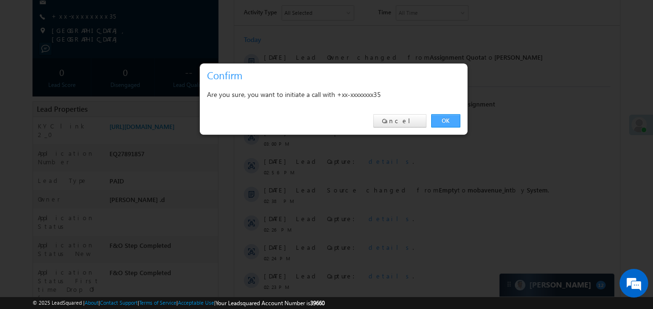
drag, startPoint x: 451, startPoint y: 121, endPoint x: 139, endPoint y: 122, distance: 312.0
click at [451, 121] on link "OK" at bounding box center [445, 120] width 29 height 13
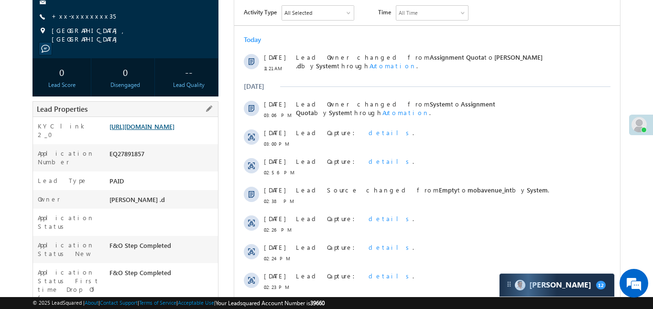
click at [132, 130] on link "[URL][DOMAIN_NAME]" at bounding box center [141, 126] width 65 height 8
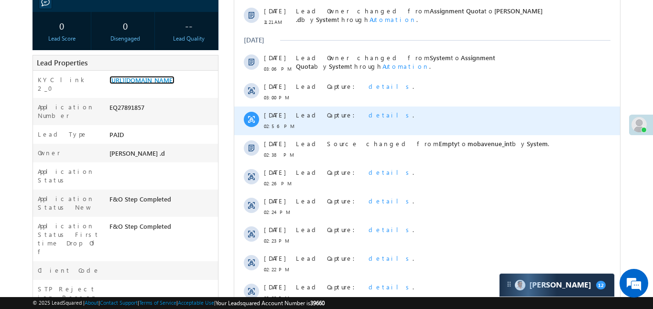
scroll to position [258, 0]
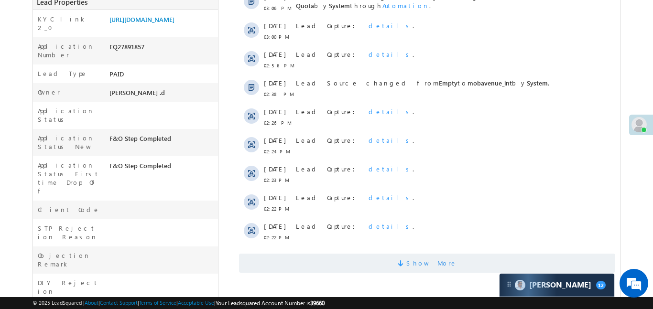
click at [440, 269] on span "Show More" at bounding box center [431, 263] width 51 height 19
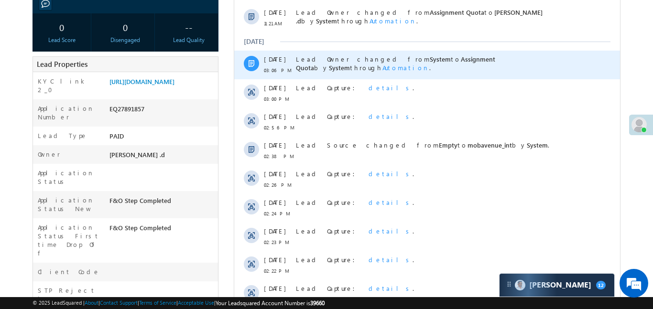
scroll to position [115, 0]
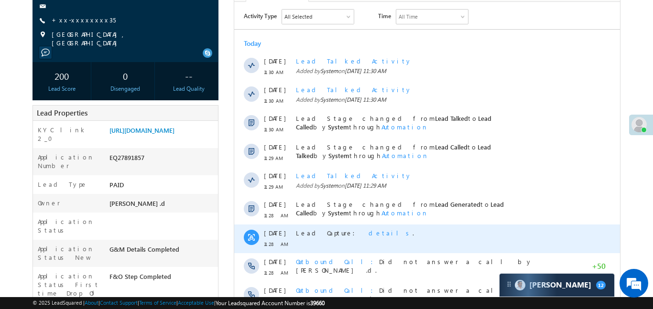
scroll to position [28, 0]
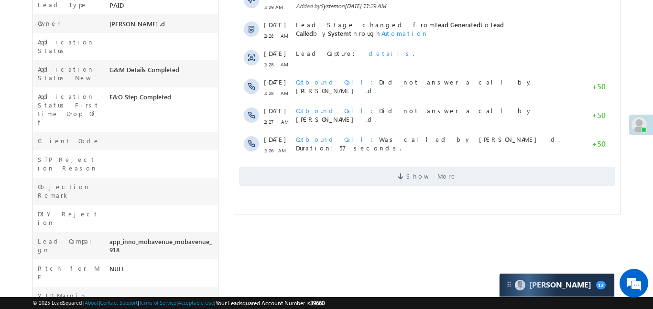
scroll to position [323, 0]
